Goal: Check status: Check status

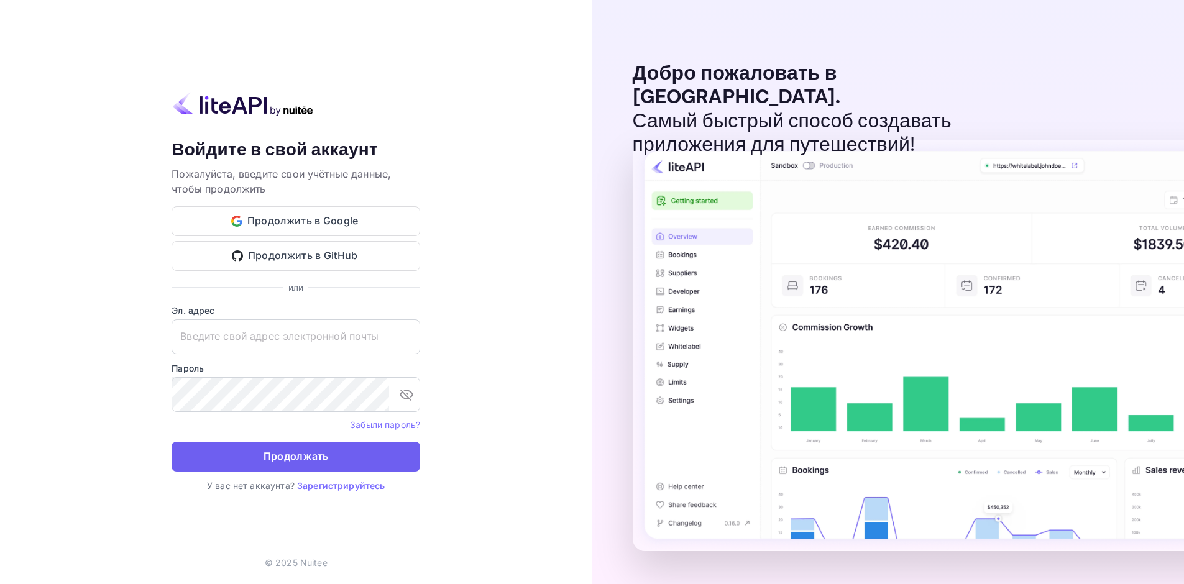
type input "[EMAIL_ADDRESS][DOMAIN_NAME]"
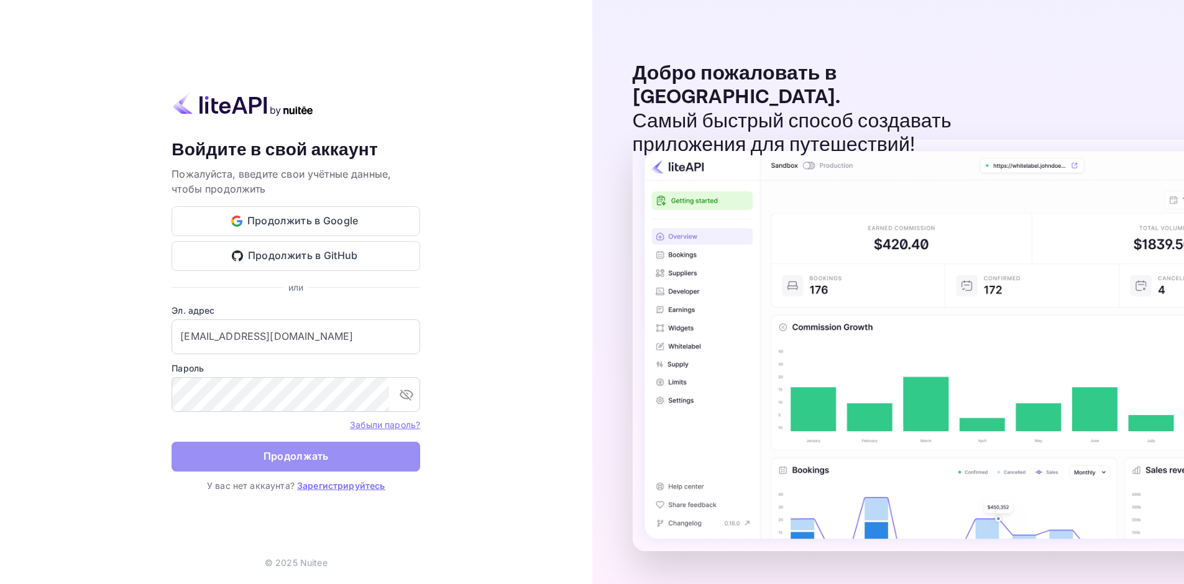
click at [356, 462] on button "Продолжать" at bounding box center [295, 457] width 249 height 30
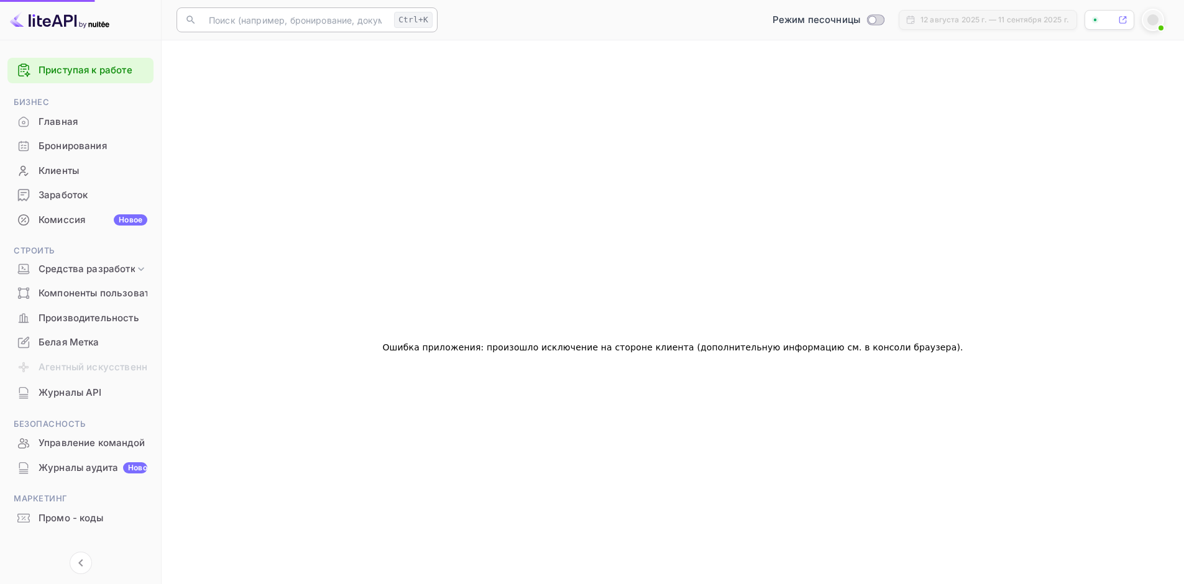
click at [337, 26] on input "text" at bounding box center [295, 19] width 188 height 25
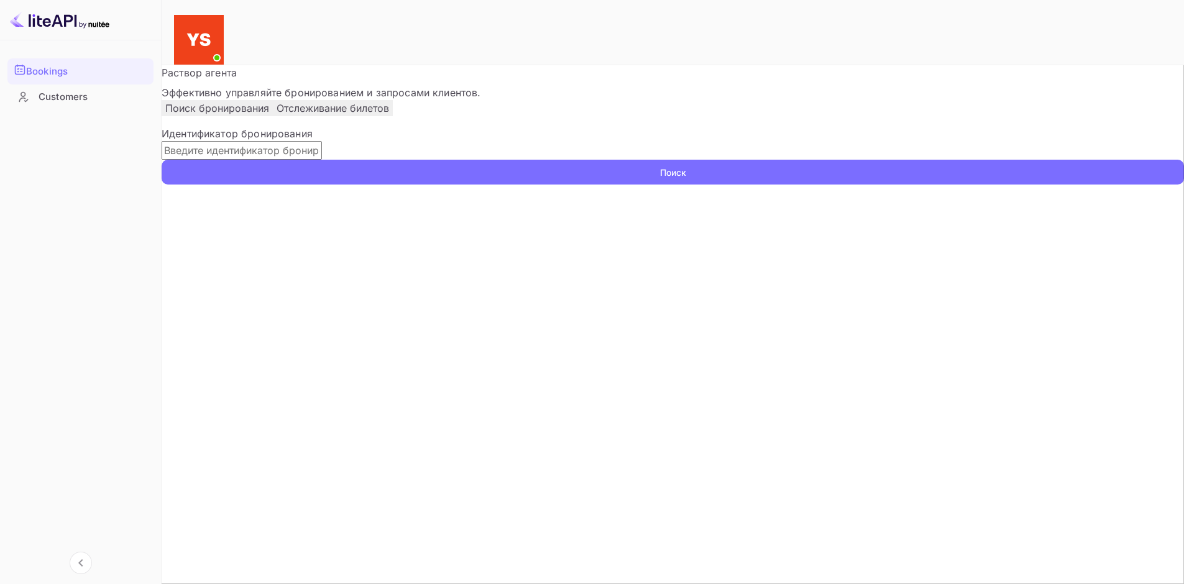
click at [401, 185] on div "Идентификатор бронирования ​ Поиск" at bounding box center [673, 155] width 1022 height 58
click at [322, 160] on input "text" at bounding box center [242, 150] width 160 height 19
paste input "9009778"
type input "9009778"
click at [686, 179] on ya-tr-span "Поиск" at bounding box center [673, 172] width 26 height 13
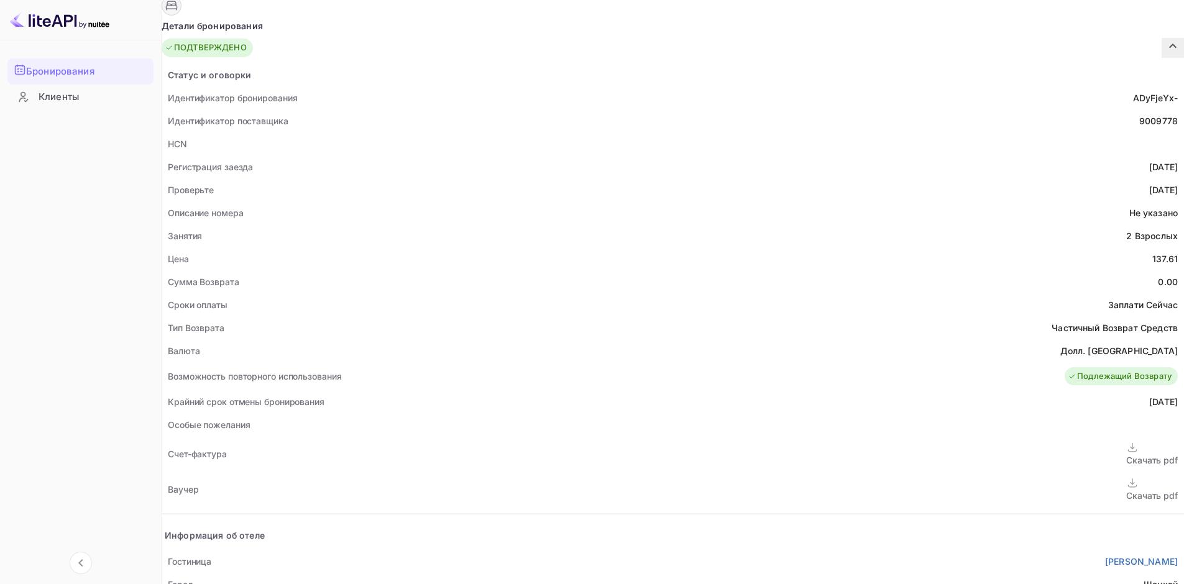
scroll to position [249, 0]
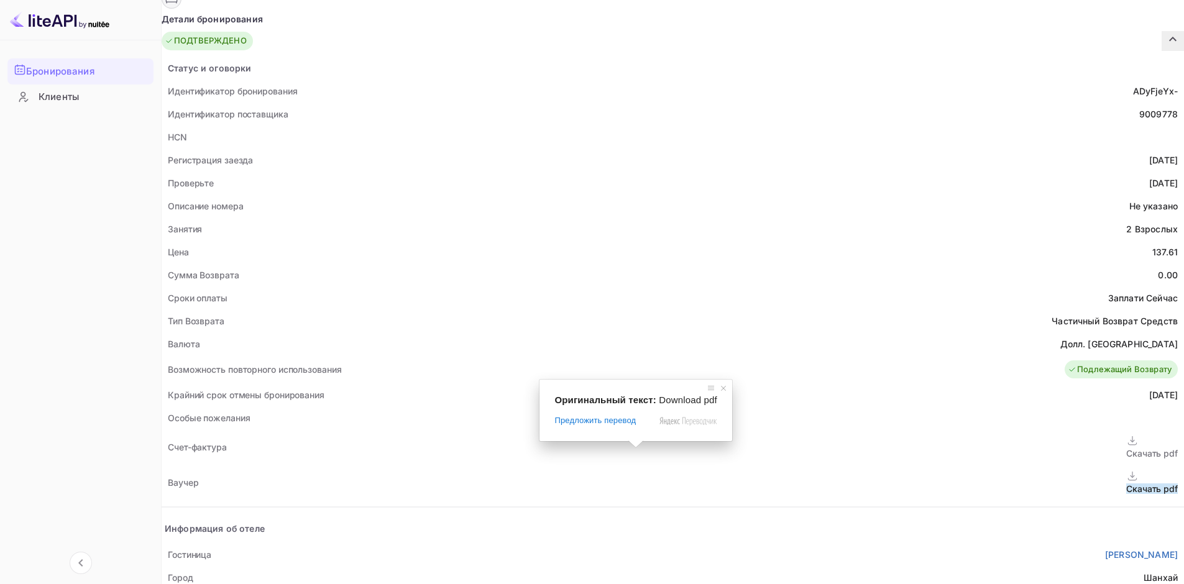
click at [636, 448] on span at bounding box center [636, 444] width 16 height 7
click at [1126, 470] on icon at bounding box center [1132, 476] width 12 height 13
